Goal: Check status

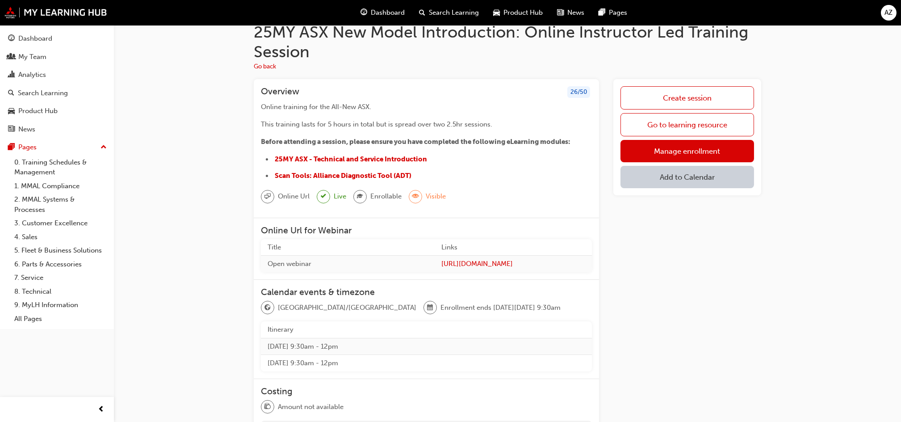
scroll to position [12, 0]
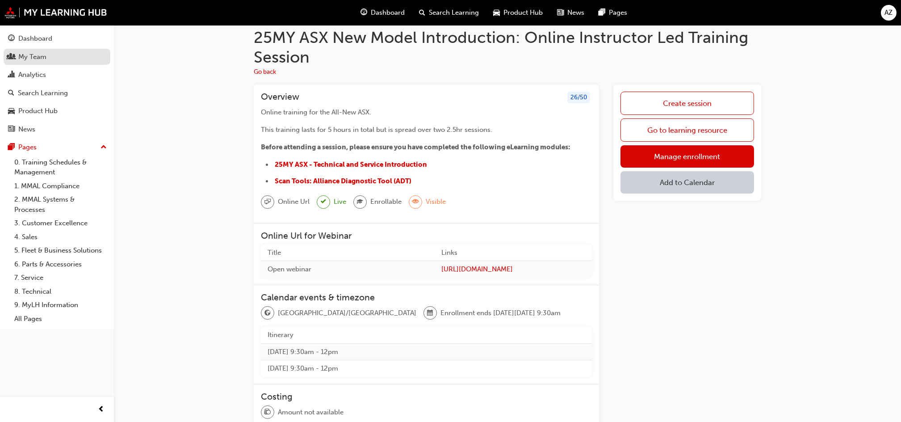
click at [51, 56] on div "My Team" at bounding box center [57, 56] width 98 height 11
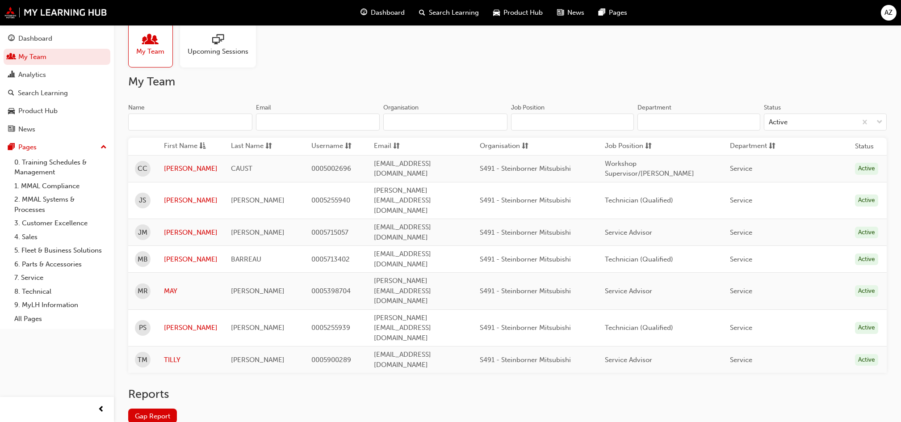
scroll to position [17, 0]
click at [158, 408] on link "Gap Report" at bounding box center [152, 415] width 49 height 15
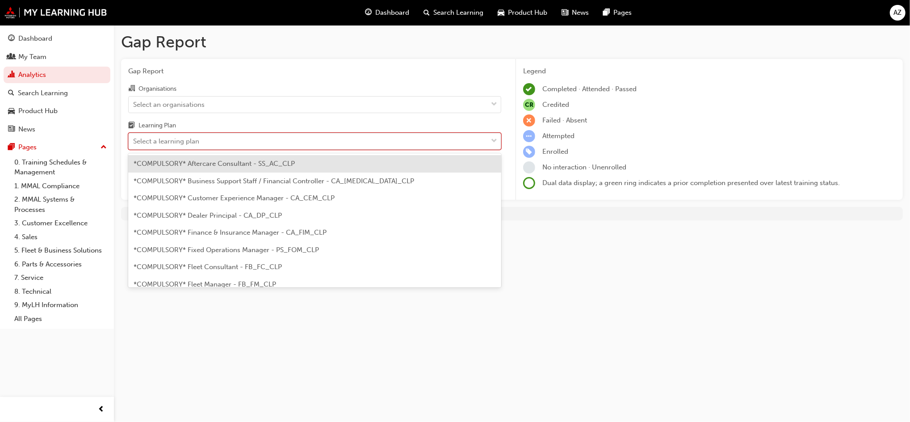
click at [183, 144] on div "Select a learning plan" at bounding box center [166, 141] width 66 height 10
click at [134, 144] on input "Learning Plan option *COMPULSORY* Aftercare Consultant - SS_AC_CLP focused, 1 o…" at bounding box center [133, 141] width 1 height 8
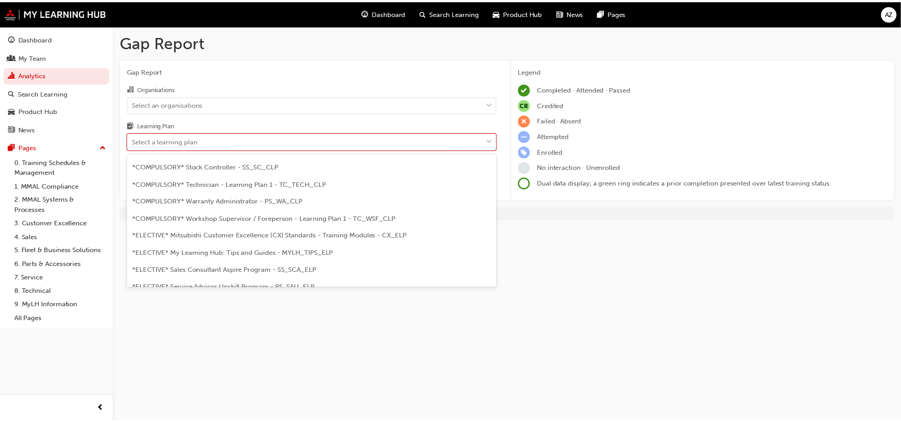
scroll to position [357, 0]
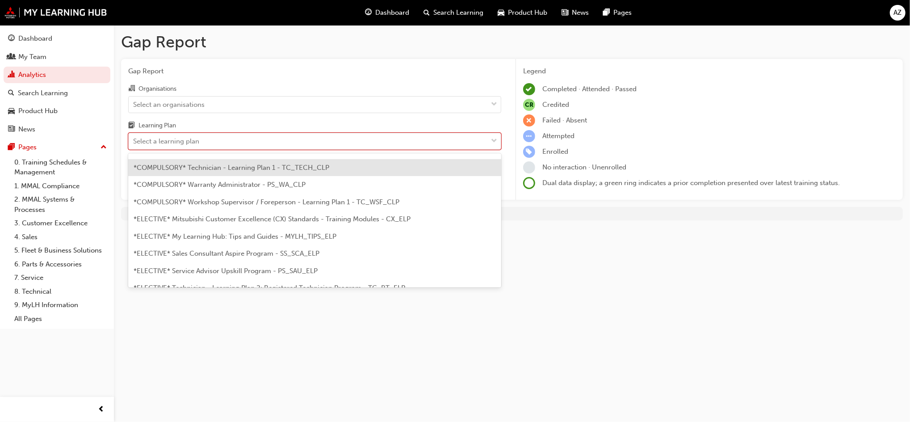
click at [281, 165] on span "*COMPULSORY* Technician - Learning Plan 1 - TC_TECH_CLP" at bounding box center [232, 167] width 196 height 8
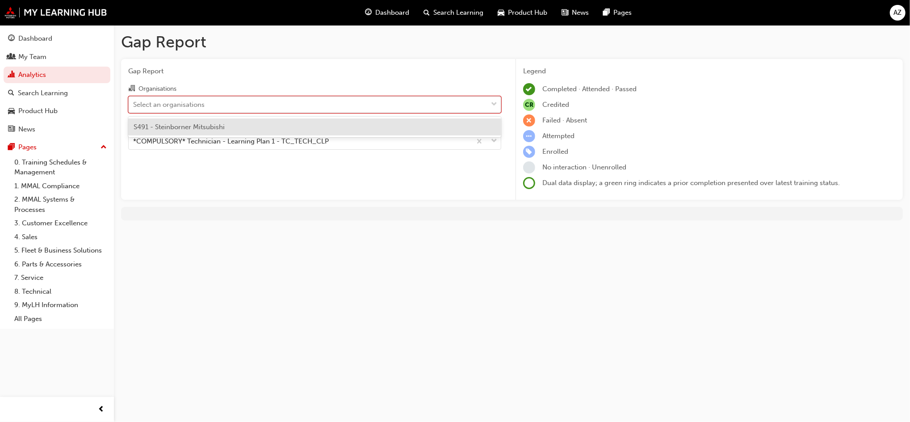
click at [210, 101] on div "Select an organisations" at bounding box center [308, 104] width 359 height 16
click at [134, 101] on input "Organisations option S491 - Steinborner Mitsubishi focused, 1 of 1. 1 result av…" at bounding box center [133, 104] width 1 height 8
click at [175, 126] on span "S491 - Steinborner Mitsubishi" at bounding box center [179, 127] width 91 height 8
